Goal: Information Seeking & Learning: Learn about a topic

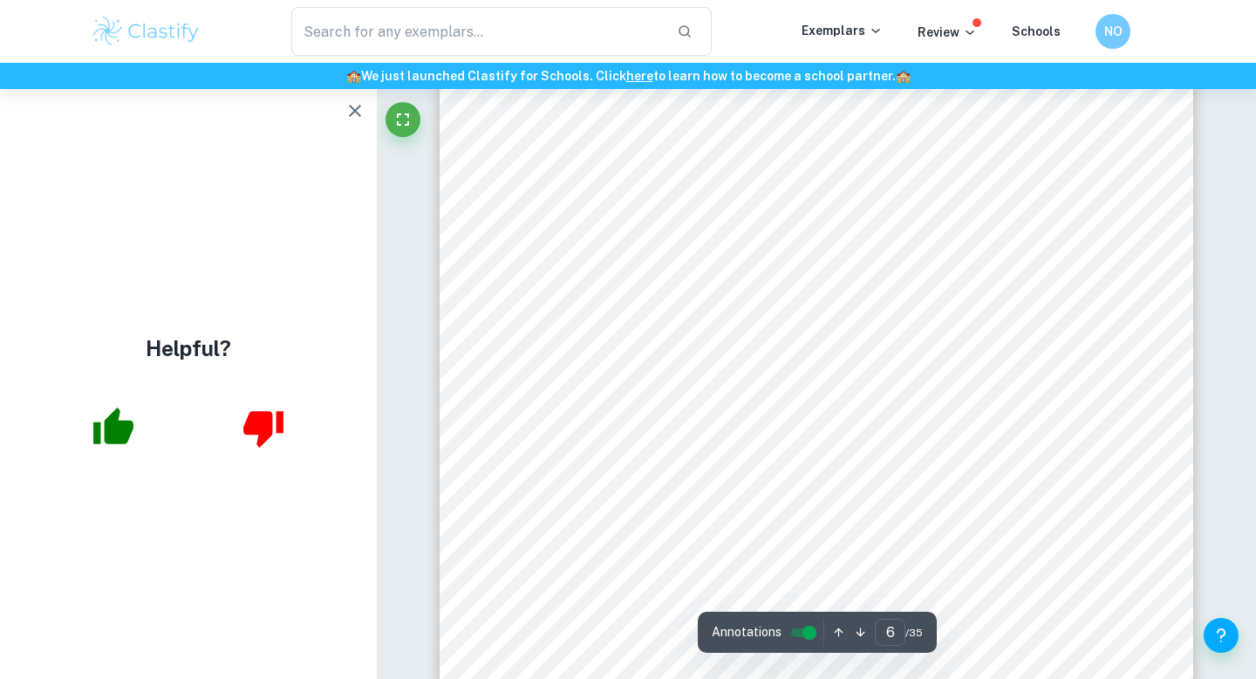
scroll to position [5198, 0]
click at [352, 125] on button "button" at bounding box center [355, 110] width 35 height 35
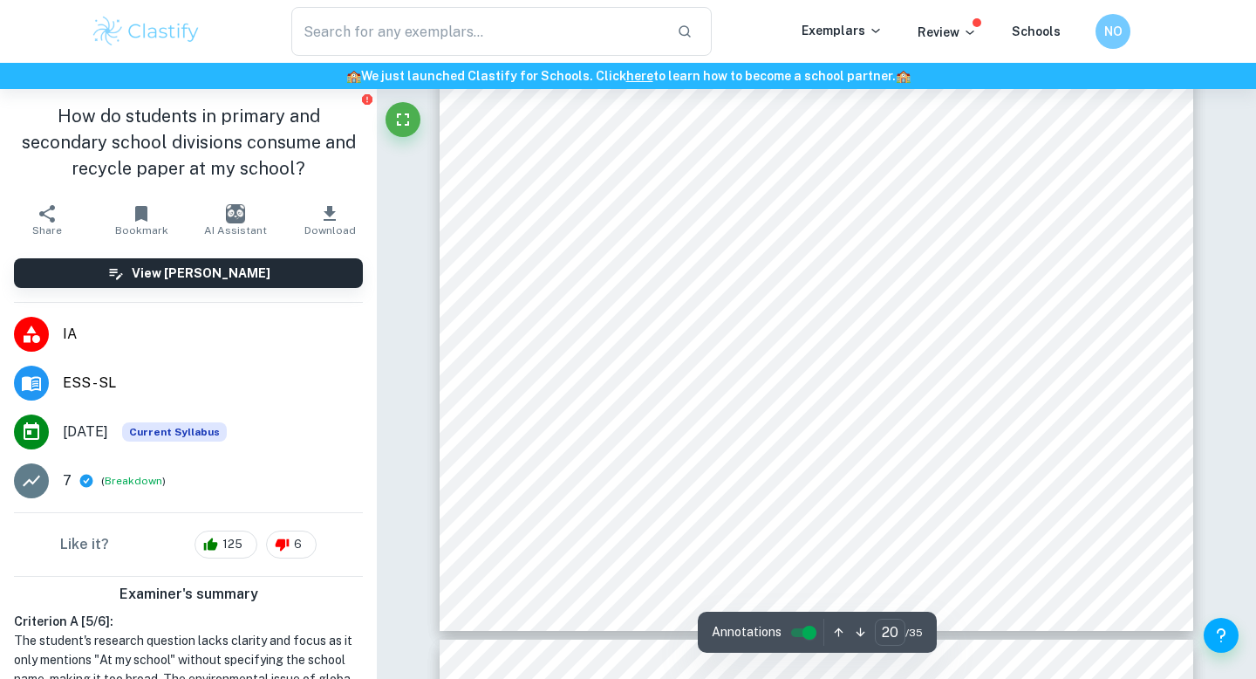
scroll to position [19142, 0]
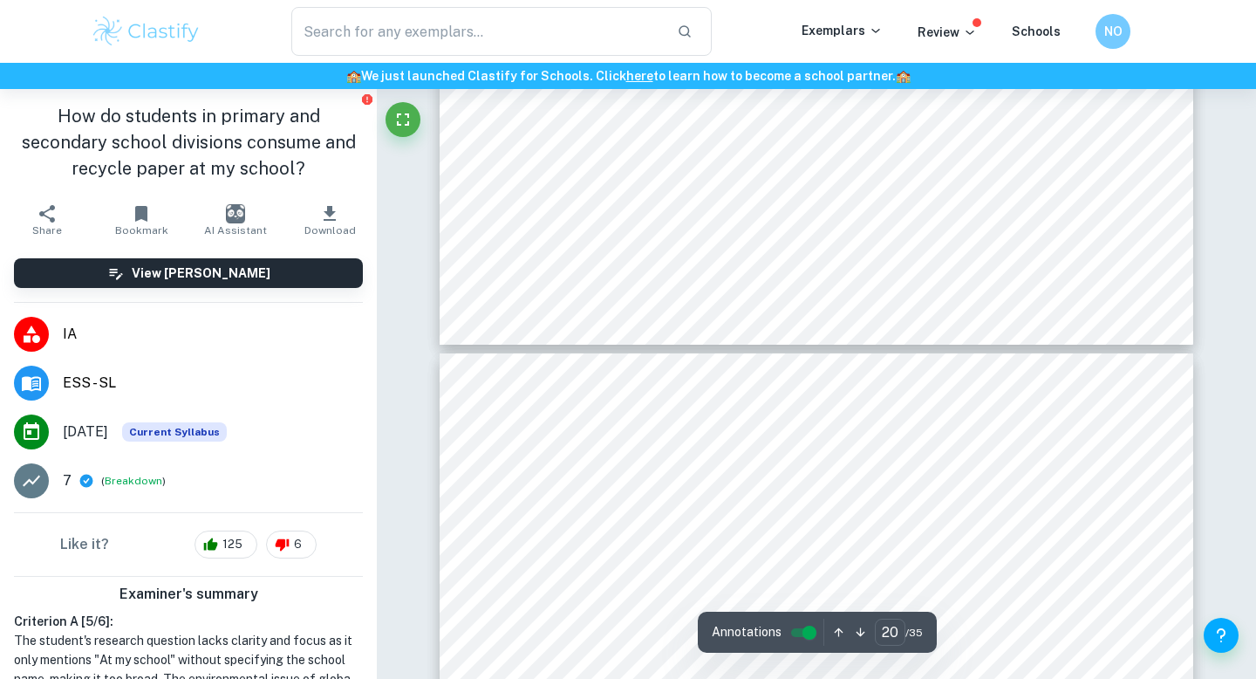
type input "21"
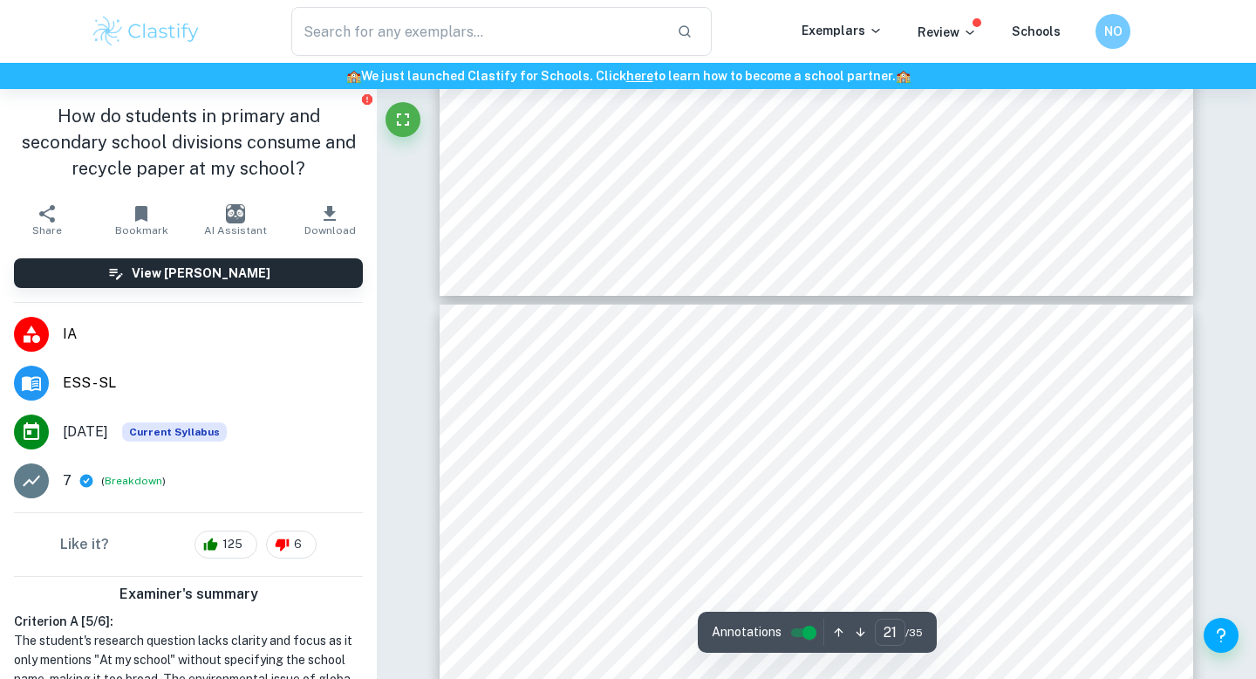
scroll to position [19543, 0]
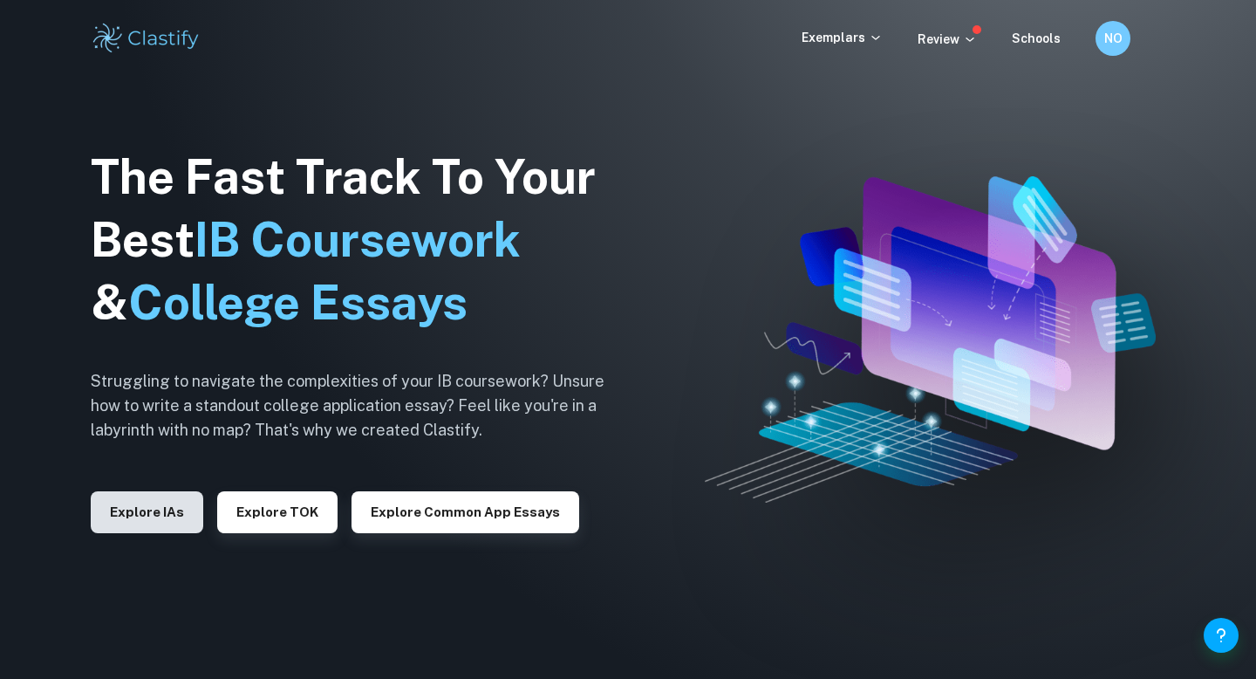
click at [161, 509] on button "Explore IAs" at bounding box center [147, 512] width 113 height 42
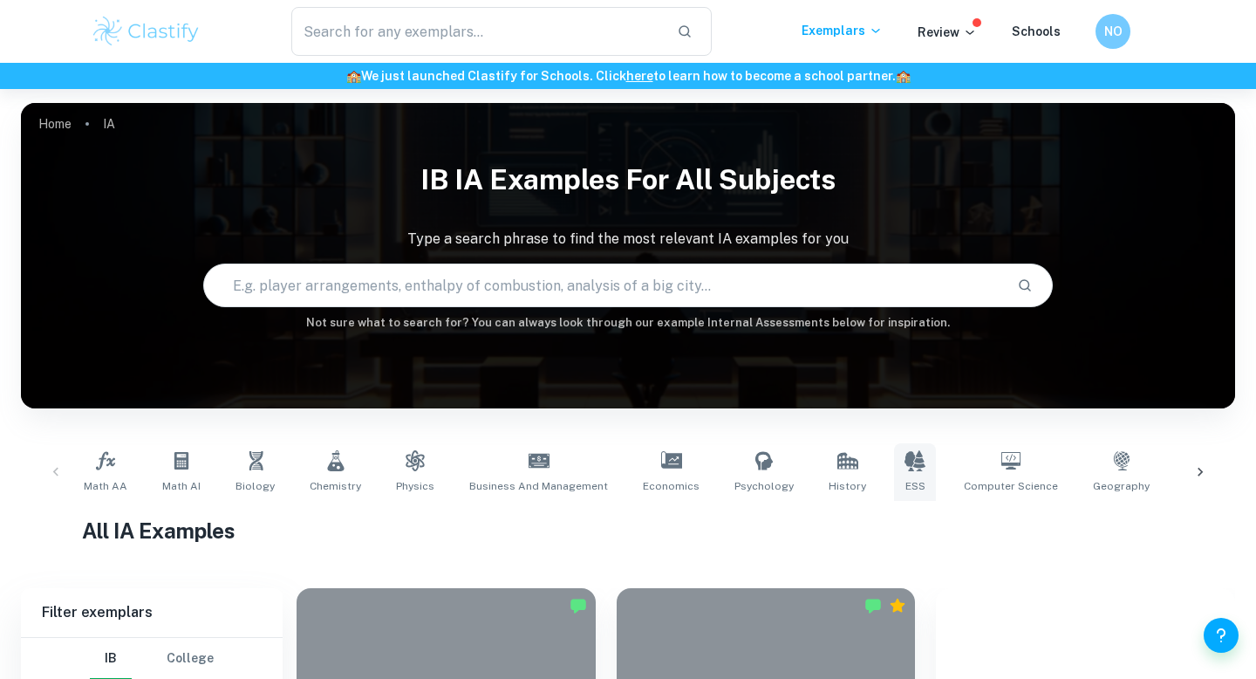
click at [905, 462] on icon at bounding box center [915, 460] width 21 height 21
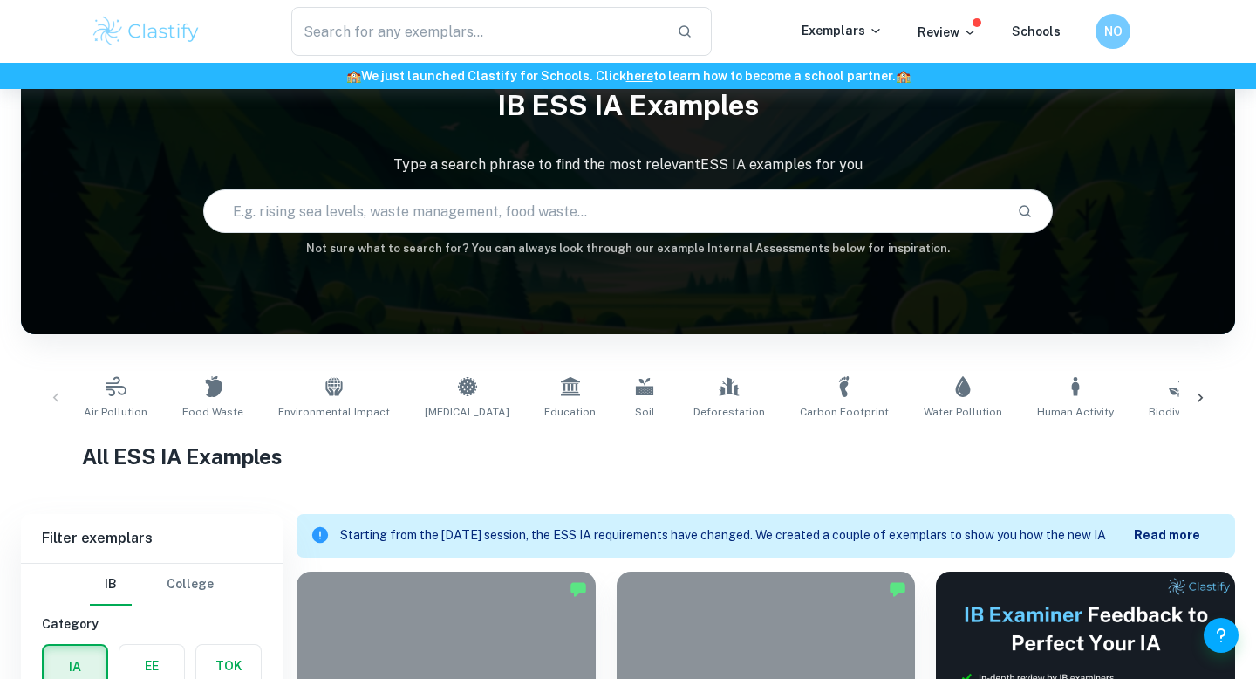
scroll to position [11, 0]
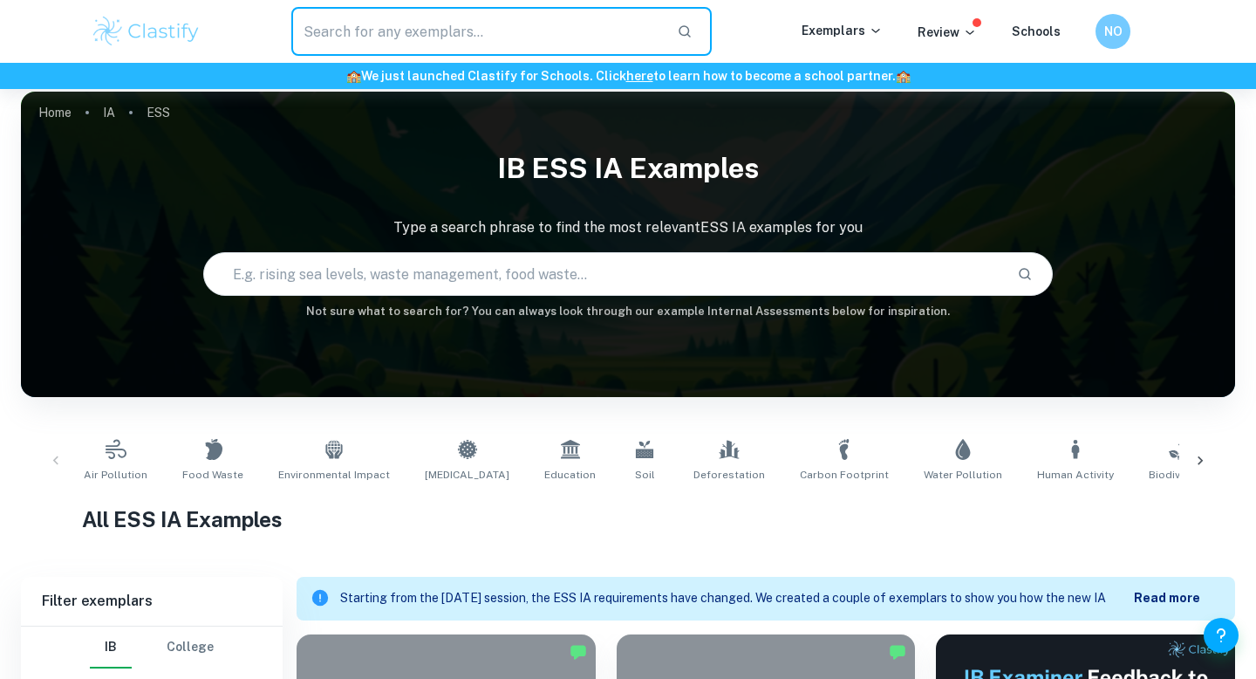
click at [566, 29] on input "text" at bounding box center [477, 31] width 372 height 49
type input "e"
